Goal: Entertainment & Leisure: Consume media (video, audio)

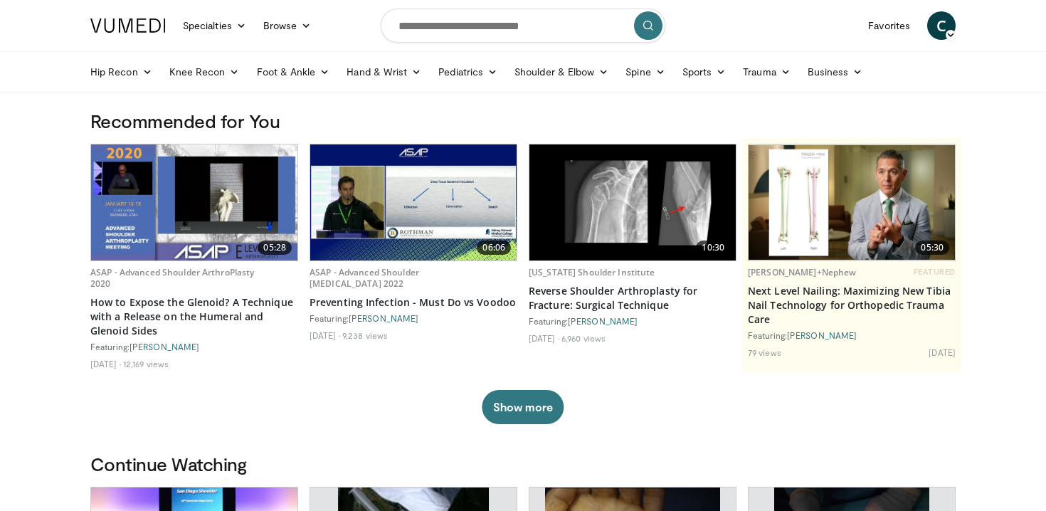
click at [574, 224] on img at bounding box center [632, 202] width 206 height 116
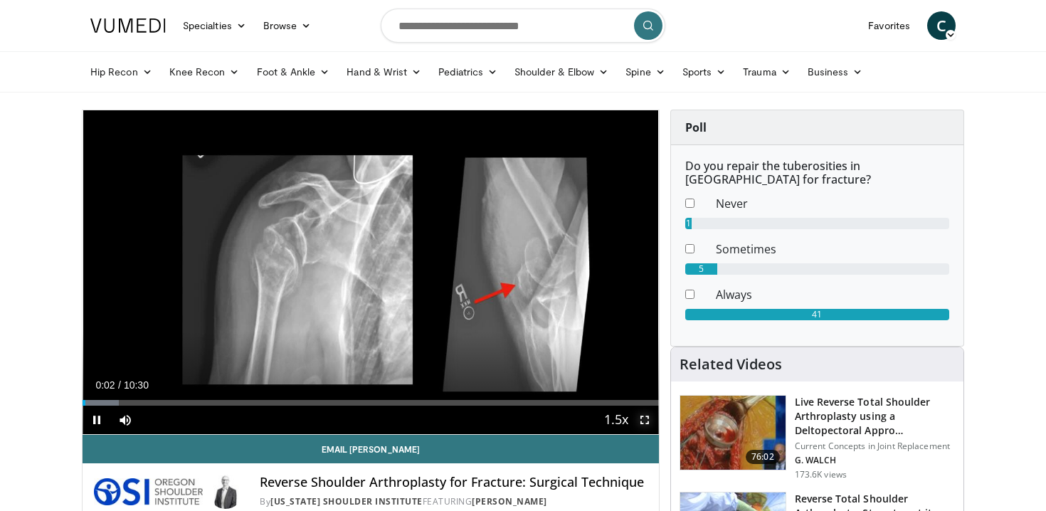
click at [649, 423] on span "Video Player" at bounding box center [644, 419] width 28 height 28
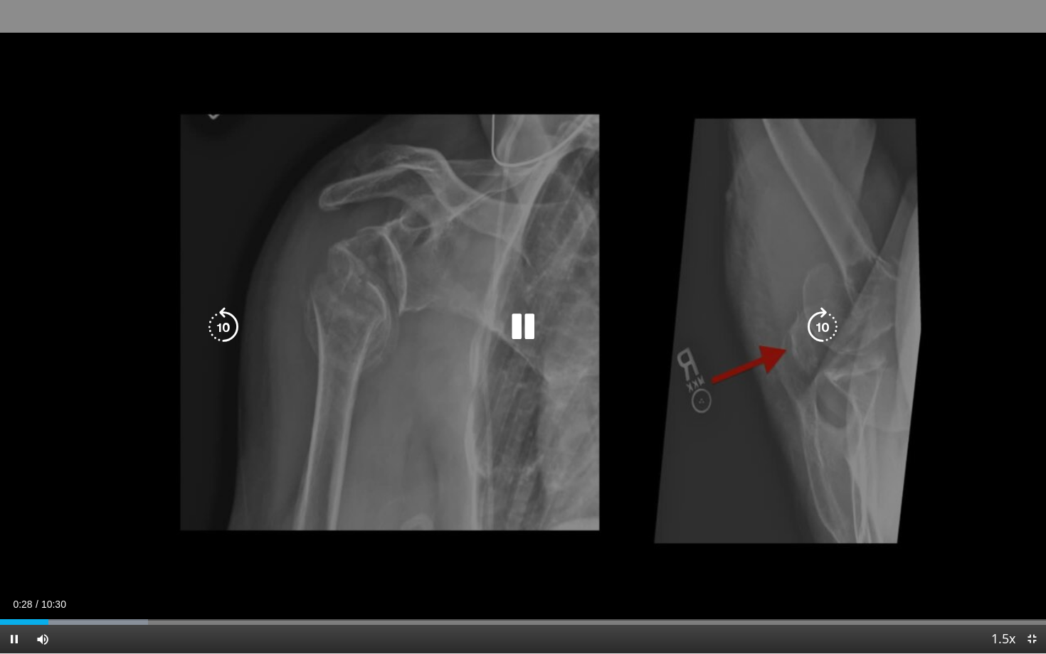
click at [519, 316] on icon "Video Player" at bounding box center [523, 327] width 40 height 40
click at [519, 325] on icon "Video Player" at bounding box center [523, 327] width 40 height 40
click at [519, 324] on icon "Video Player" at bounding box center [523, 327] width 40 height 40
click at [519, 321] on icon "Video Player" at bounding box center [523, 327] width 40 height 40
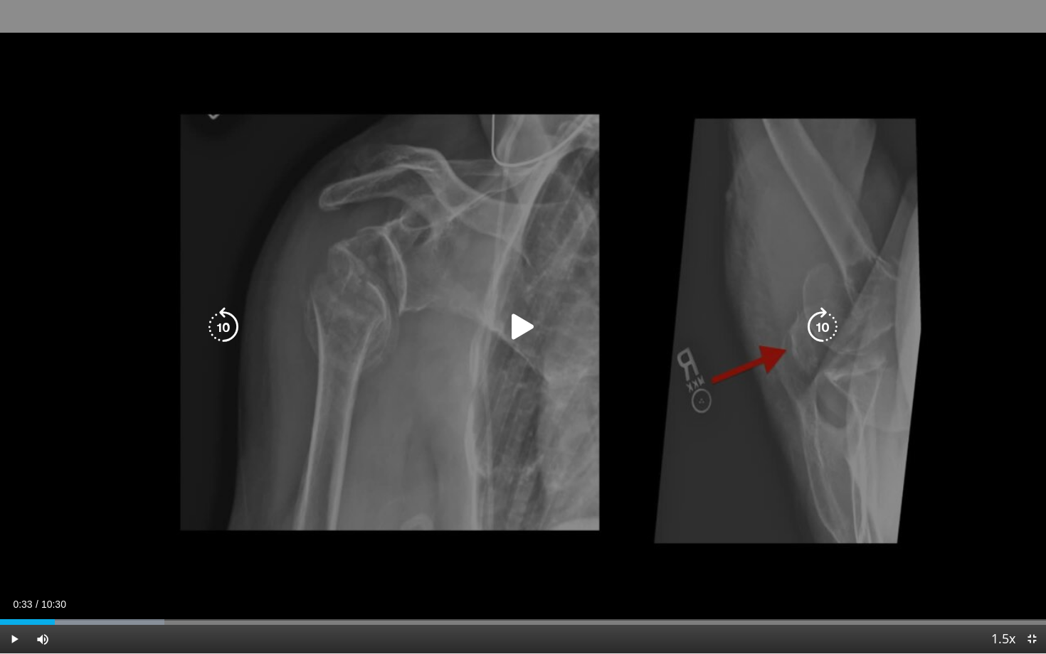
click at [519, 322] on icon "Video Player" at bounding box center [523, 327] width 40 height 40
click at [510, 322] on icon "Video Player" at bounding box center [523, 327] width 40 height 40
click at [511, 324] on icon "Video Player" at bounding box center [523, 327] width 40 height 40
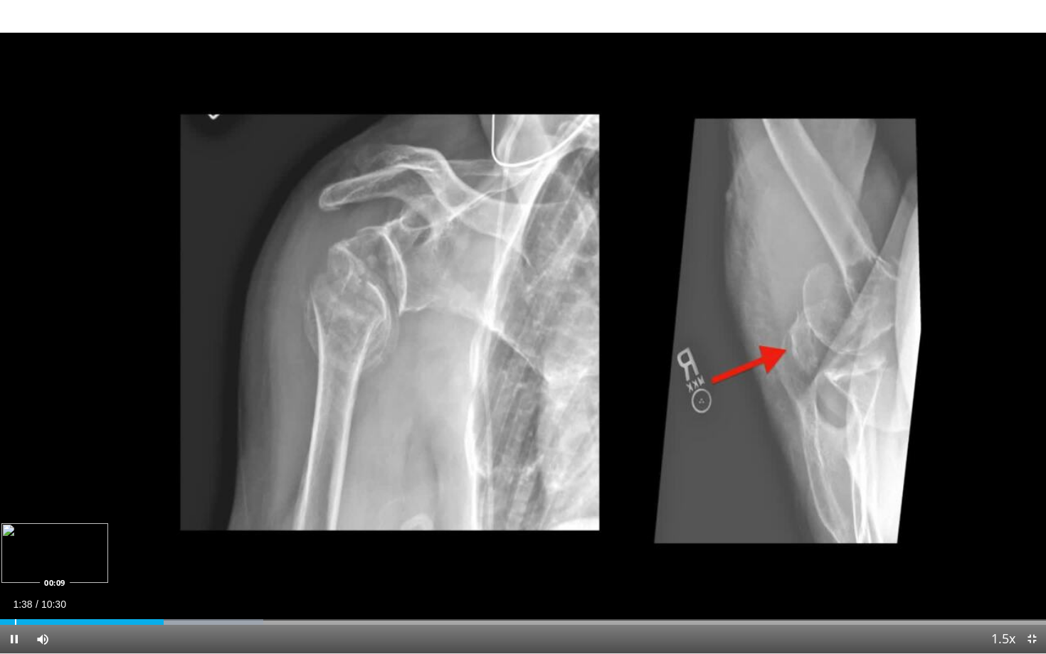
click at [16, 510] on div "Loaded : 25.15% 01:38 00:09" at bounding box center [523, 619] width 1046 height 14
click at [92, 510] on div "Loaded : 9.42% 00:56 00:56" at bounding box center [523, 619] width 1046 height 14
click at [117, 510] on div "Loaded : 18.86% 01:10 01:10" at bounding box center [523, 619] width 1046 height 14
click at [165, 510] on div "Progress Bar" at bounding box center [165, 623] width 1 height 6
click at [141, 510] on div "Progress Bar" at bounding box center [141, 623] width 1 height 6
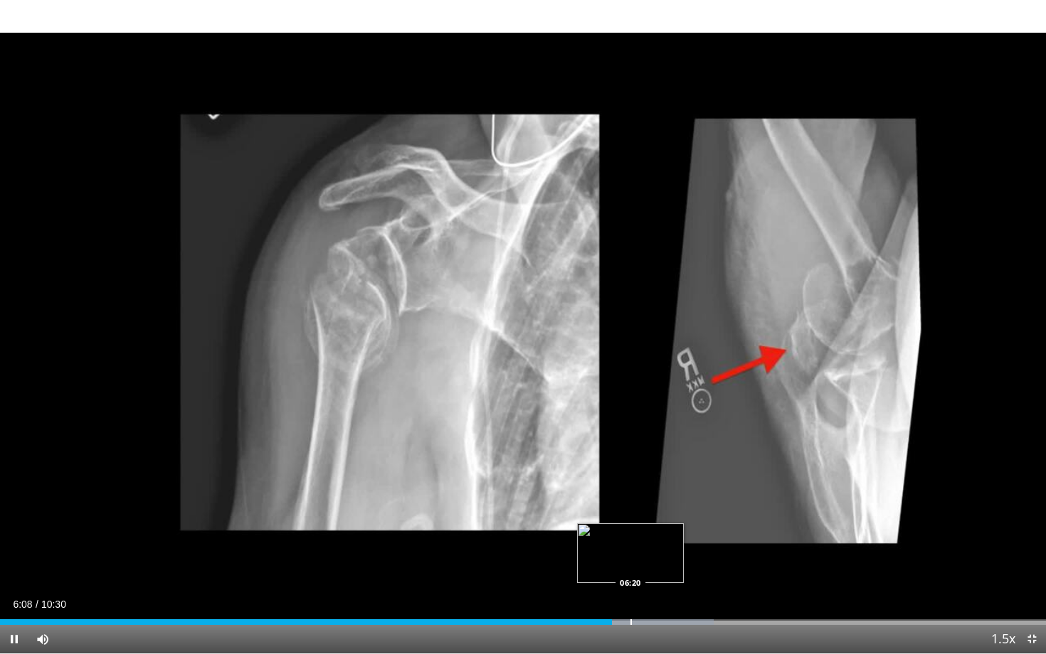
click at [631, 510] on div "Progress Bar" at bounding box center [630, 623] width 1 height 6
click at [659, 510] on div "Loaded : 70.75% 06:21 06:37" at bounding box center [523, 619] width 1046 height 14
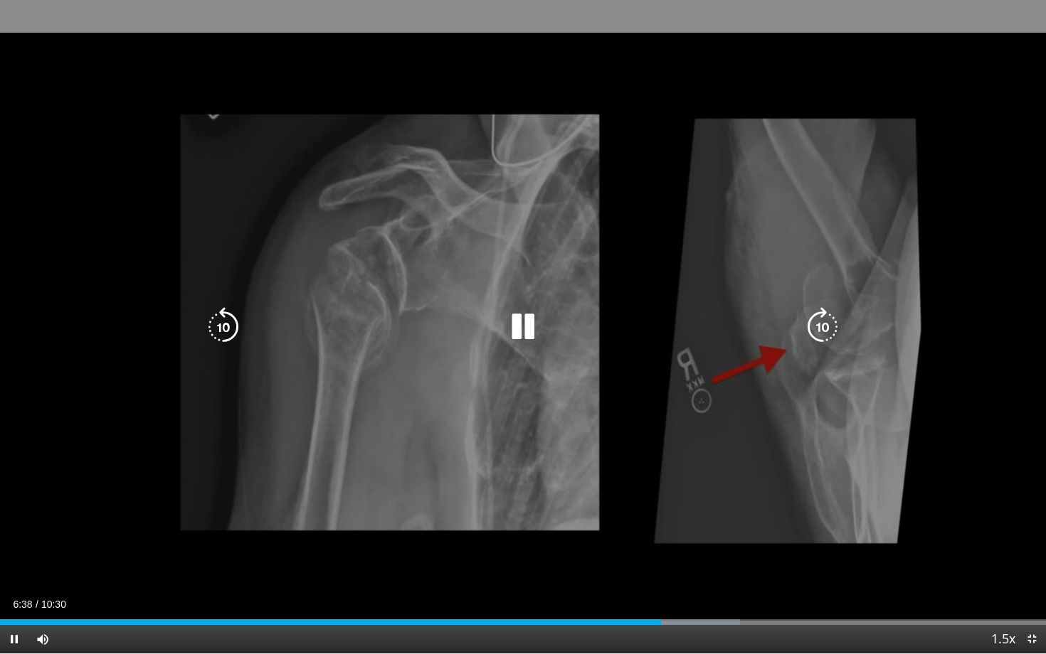
click at [675, 510] on video-js "**********" at bounding box center [523, 327] width 1046 height 654
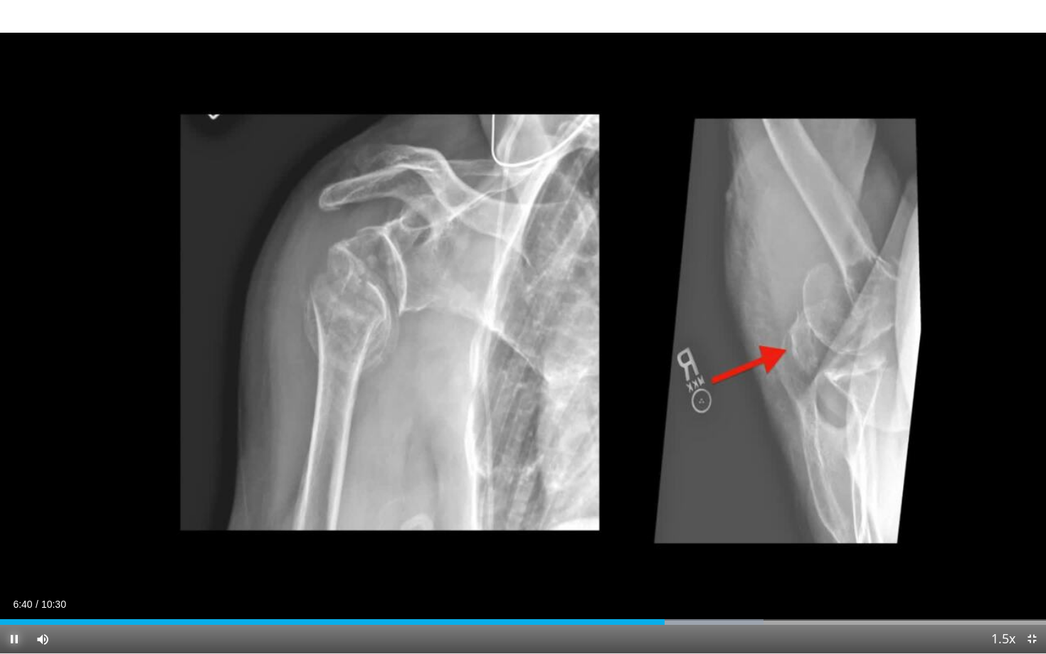
click at [19, 510] on span "Video Player" at bounding box center [14, 639] width 28 height 28
click at [1027, 510] on span "Video Player" at bounding box center [1031, 639] width 28 height 28
